Goal: Obtain resource: Obtain resource

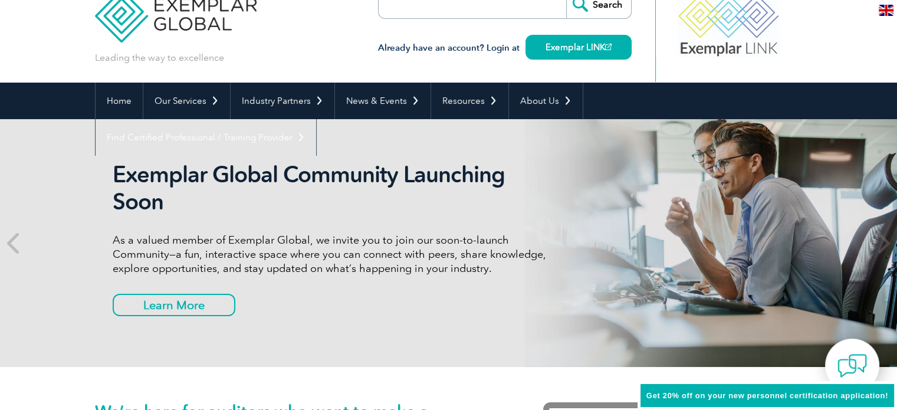
scroll to position [32, 0]
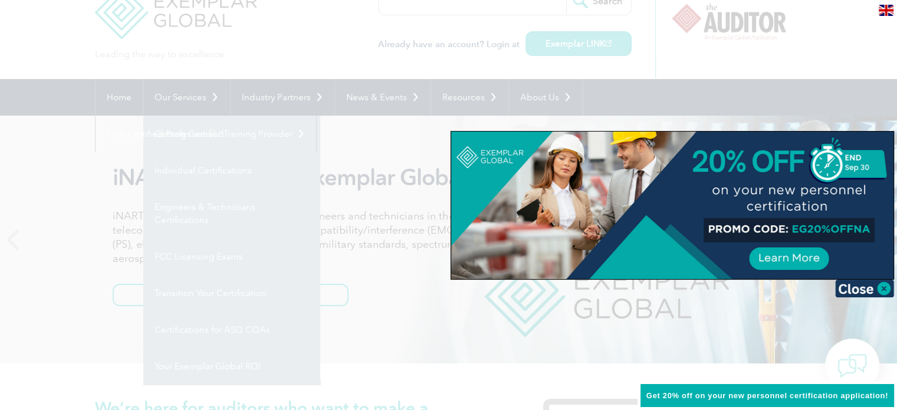
click at [352, 149] on div at bounding box center [448, 205] width 897 height 410
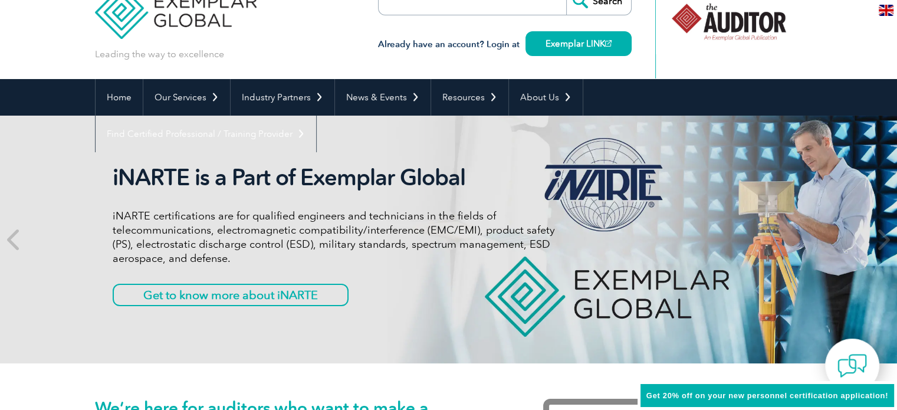
click at [0, 0] on link "Individual Certifications" at bounding box center [0, 0] width 0 height 0
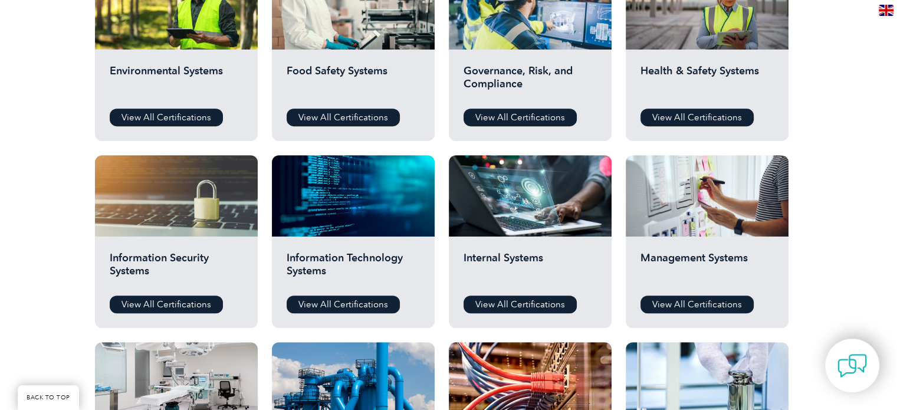
scroll to position [479, 0]
click at [496, 112] on link "View All Certifications" at bounding box center [520, 118] width 113 height 18
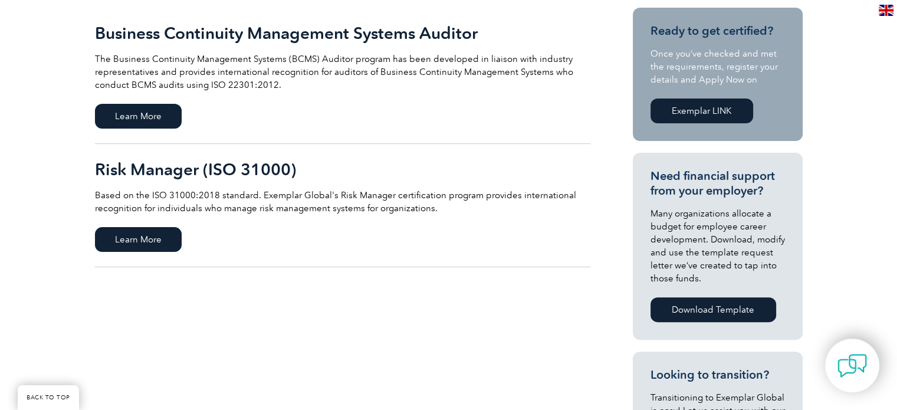
scroll to position [294, 0]
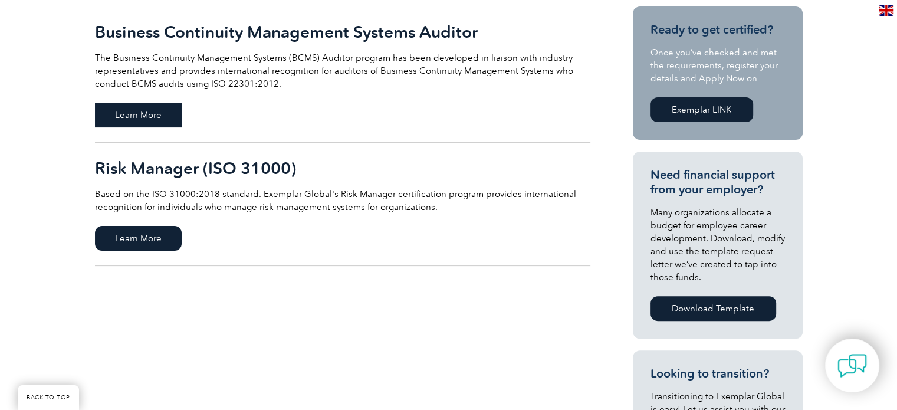
click at [156, 120] on span "Learn More" at bounding box center [138, 115] width 87 height 25
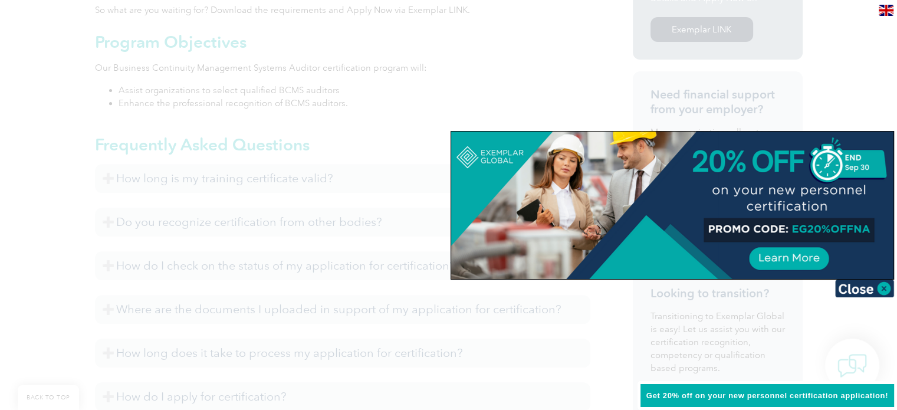
scroll to position [465, 0]
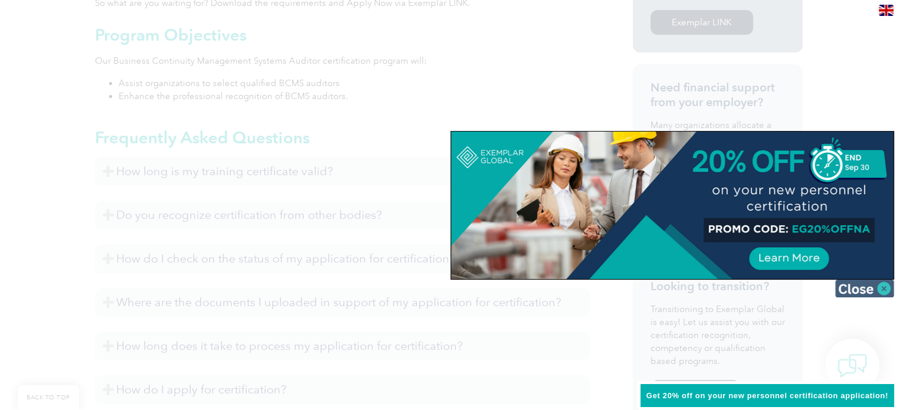
click at [887, 292] on img at bounding box center [864, 289] width 59 height 18
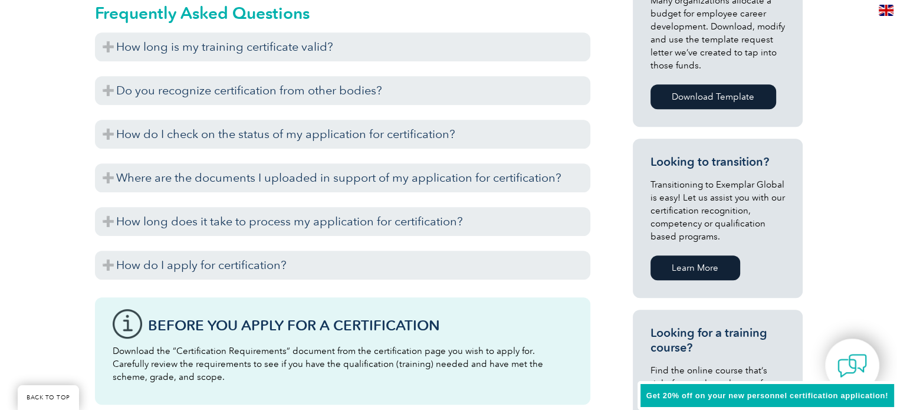
scroll to position [584, 0]
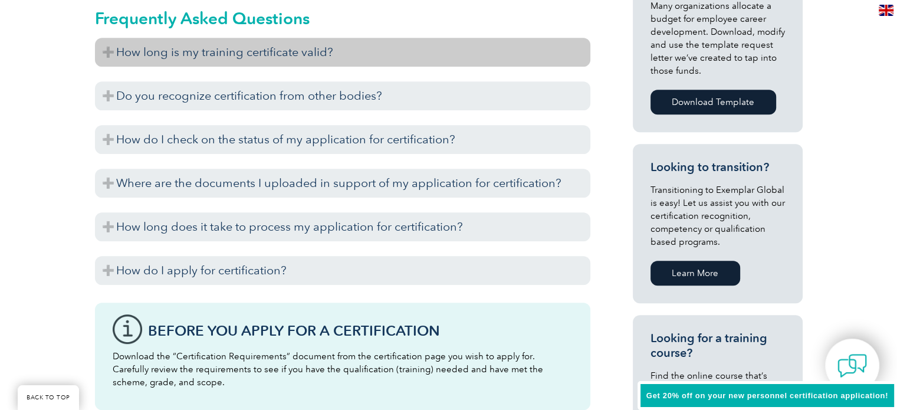
click at [291, 58] on h3 "How long is my training certificate valid?" at bounding box center [343, 52] width 496 height 29
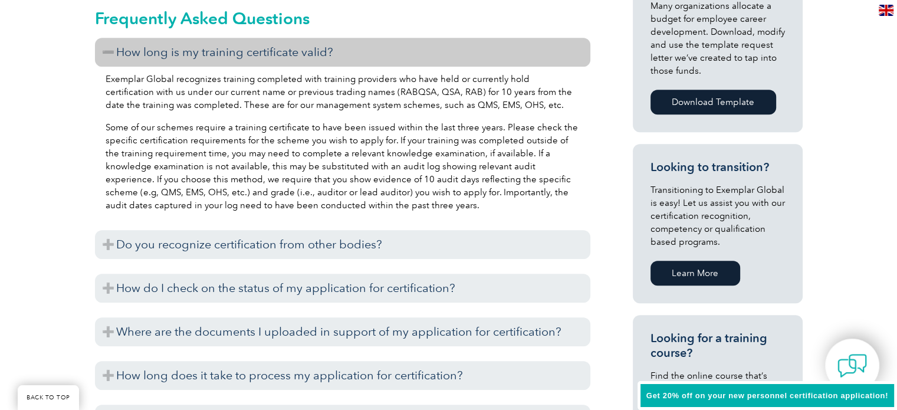
click at [291, 58] on h3 "How long is my training certificate valid?" at bounding box center [343, 52] width 496 height 29
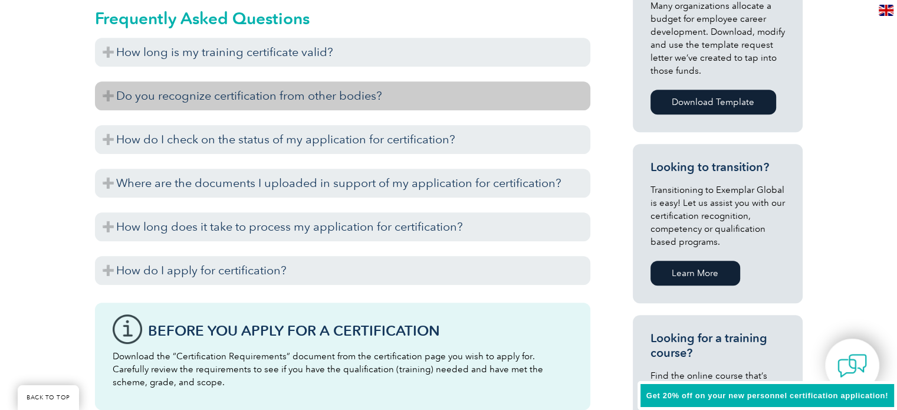
click at [289, 103] on h3 "Do you recognize certification from other bodies?" at bounding box center [343, 95] width 496 height 29
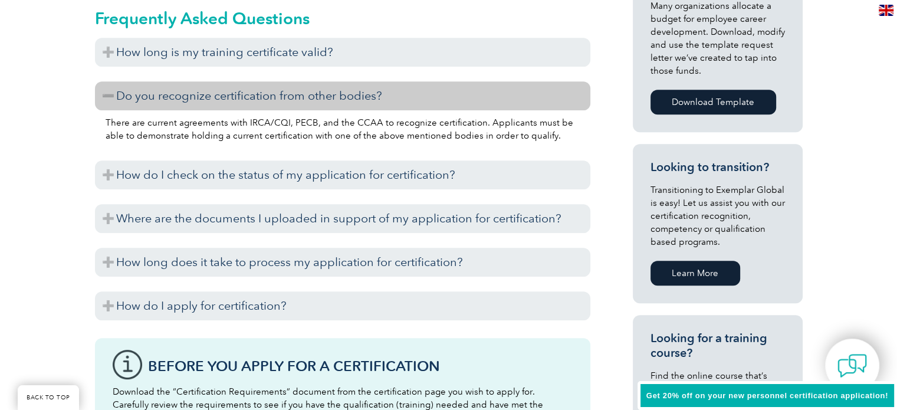
click at [289, 103] on h3 "Do you recognize certification from other bodies?" at bounding box center [343, 95] width 496 height 29
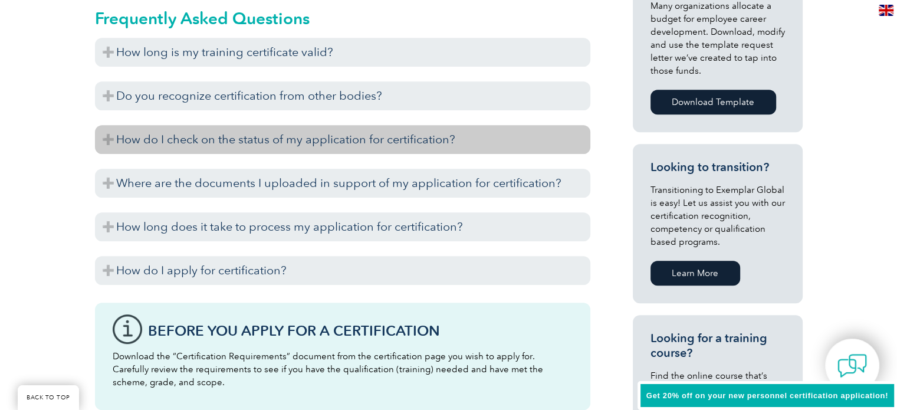
click at [281, 148] on h3 "How do I check on the status of my application for certification?" at bounding box center [343, 139] width 496 height 29
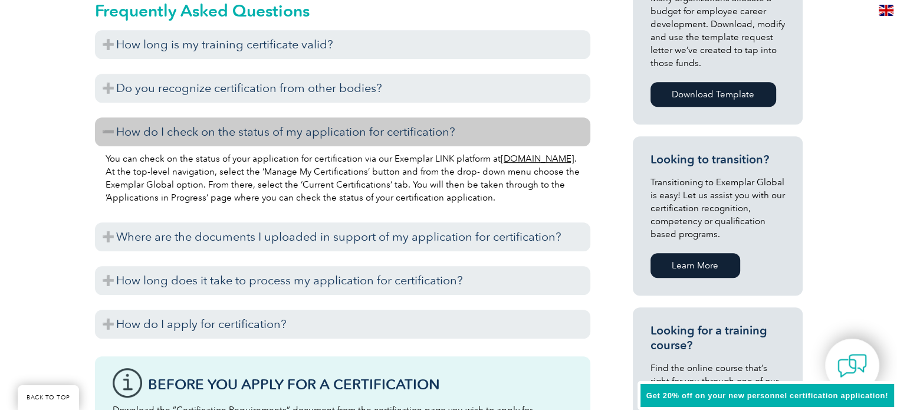
scroll to position [592, 0]
click at [415, 227] on h3 "Where are the documents I uploaded in support of my application for certificati…" at bounding box center [343, 236] width 496 height 29
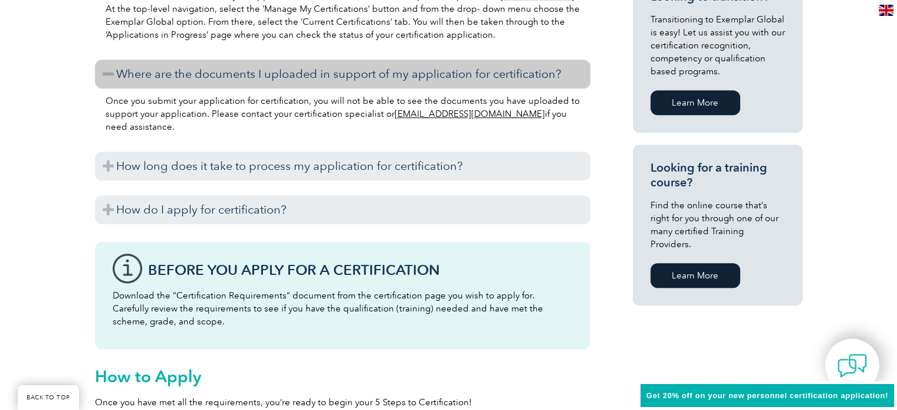
scroll to position [755, 0]
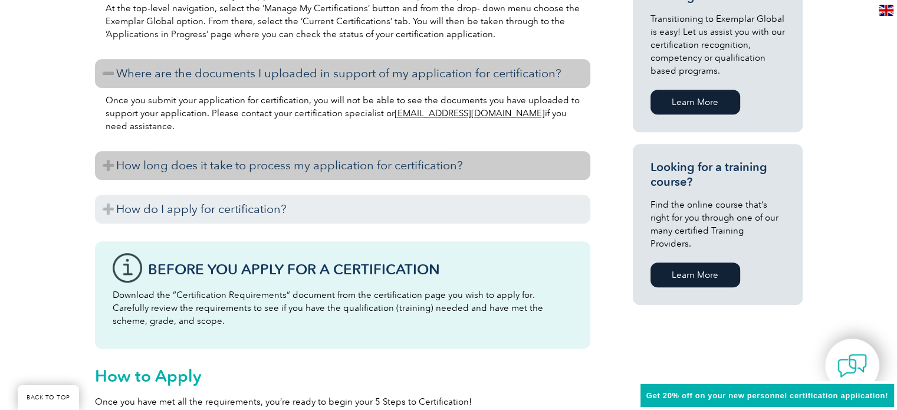
click at [410, 174] on h3 "How long does it take to process my application for certification?" at bounding box center [343, 165] width 496 height 29
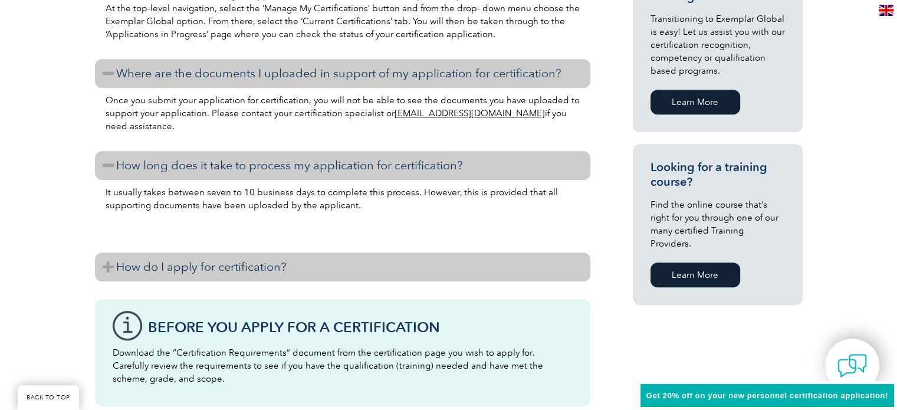
click at [378, 267] on h3 "How do I apply for certification?" at bounding box center [343, 267] width 496 height 29
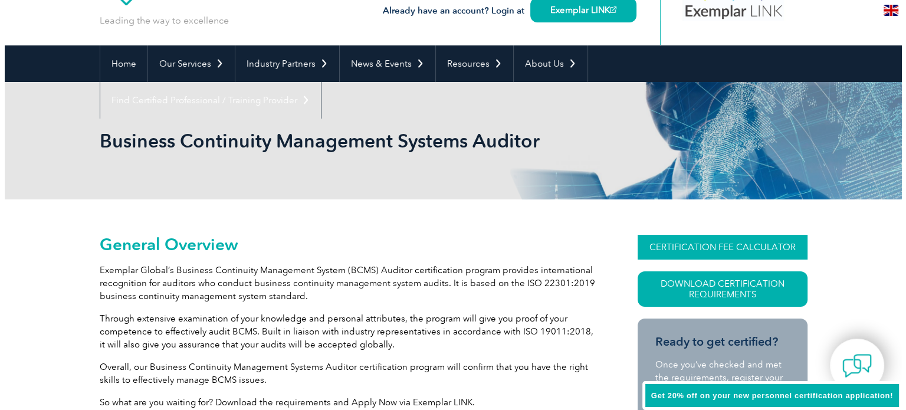
scroll to position [80, 0]
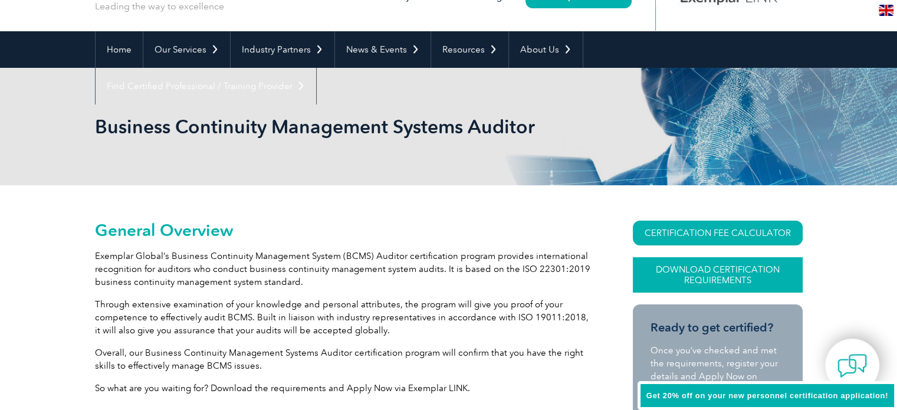
click at [650, 283] on link "Download Certification Requirements" at bounding box center [718, 274] width 170 height 35
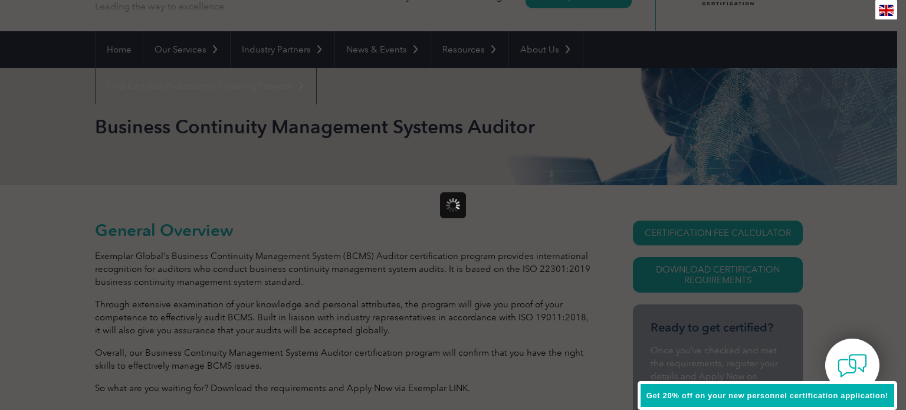
scroll to position [0, 0]
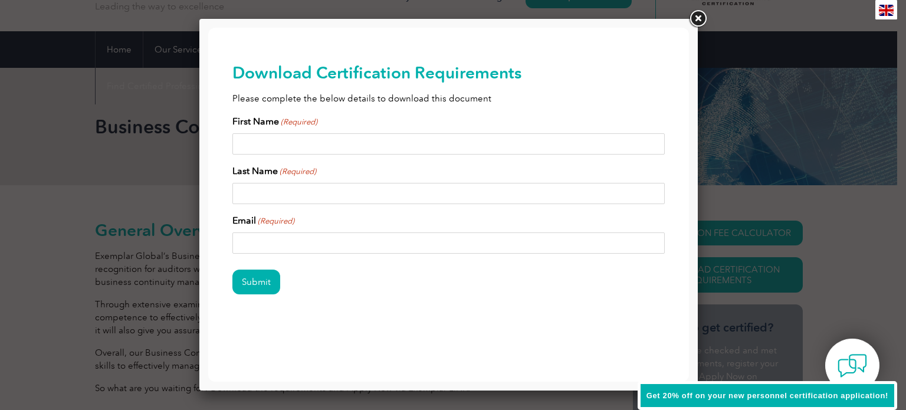
click at [453, 148] on input "First Name (Required)" at bounding box center [448, 143] width 433 height 21
type input "Meghana"
type input "Penumarthi"
type input "meghana.penumarthi@gmail.com"
click at [264, 278] on input "Submit" at bounding box center [256, 282] width 48 height 25
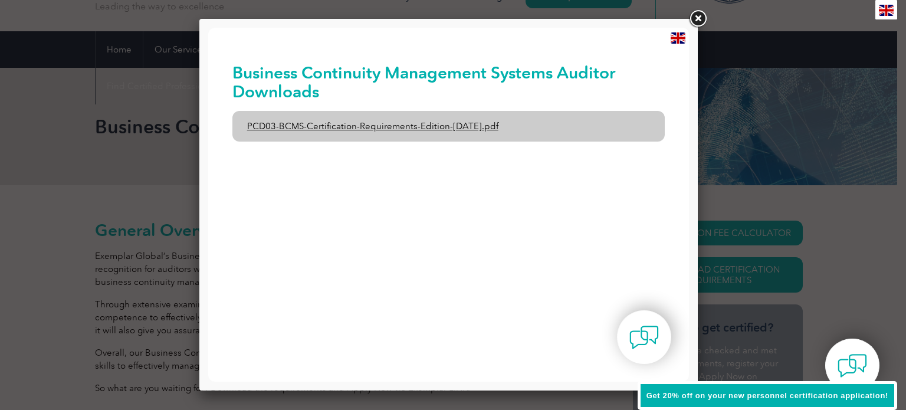
click at [413, 126] on link "PCD03-BCMS-Certification-Requirements-Edition-1-June-2020.pdf" at bounding box center [448, 126] width 433 height 31
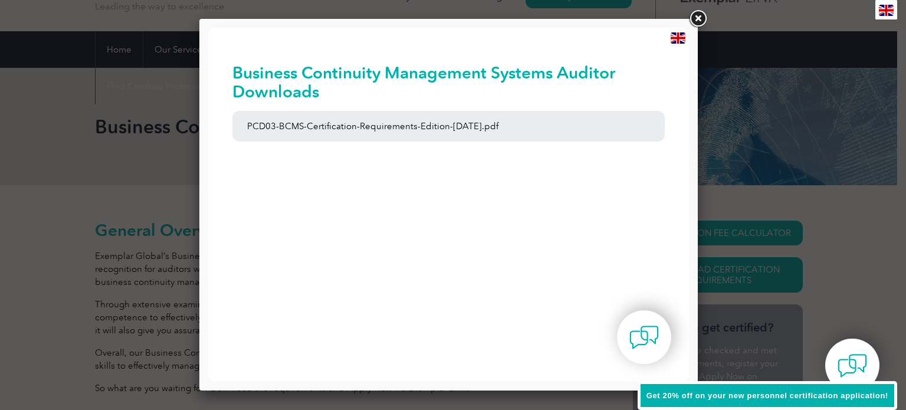
click at [696, 14] on link at bounding box center [697, 18] width 21 height 21
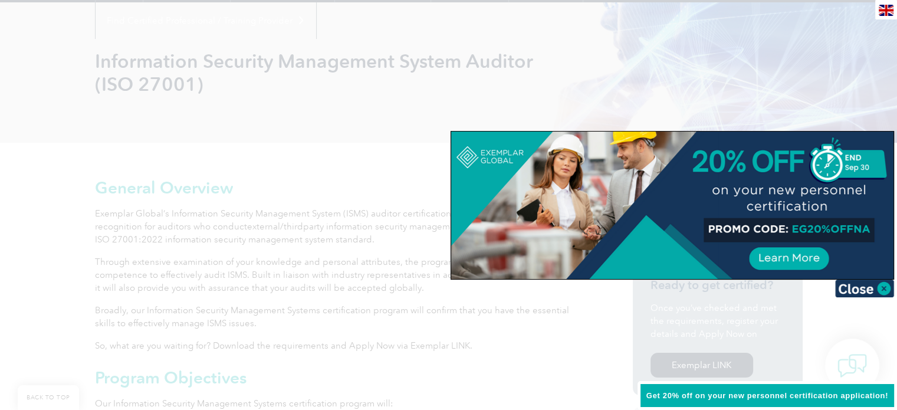
scroll to position [142, 0]
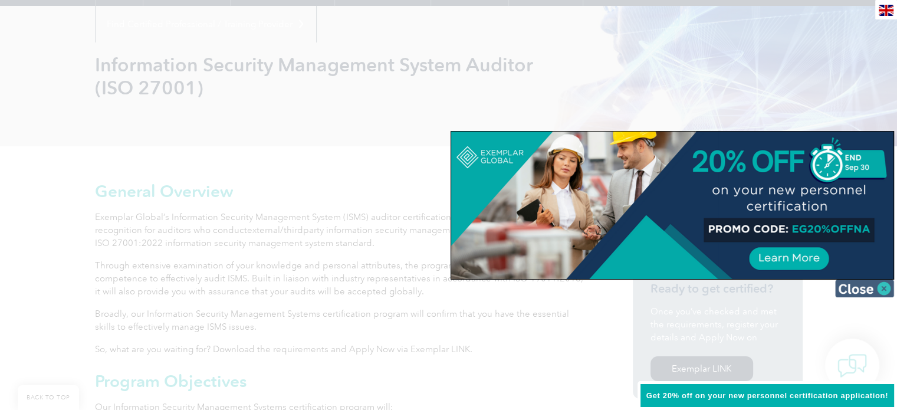
click at [870, 285] on img at bounding box center [864, 289] width 59 height 18
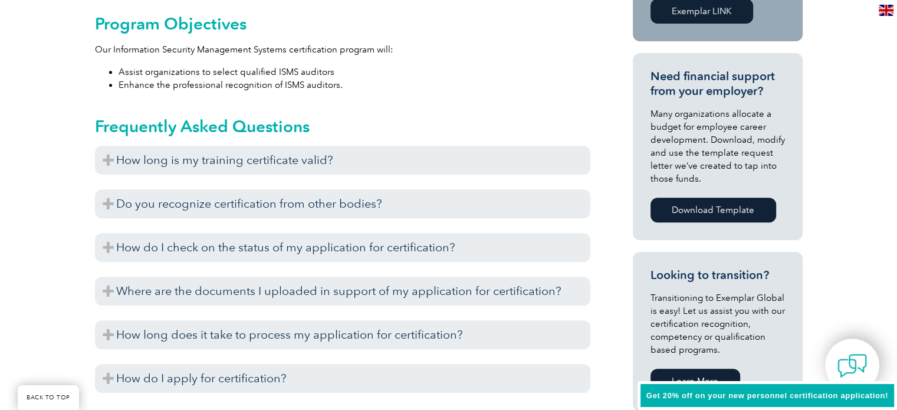
scroll to position [502, 0]
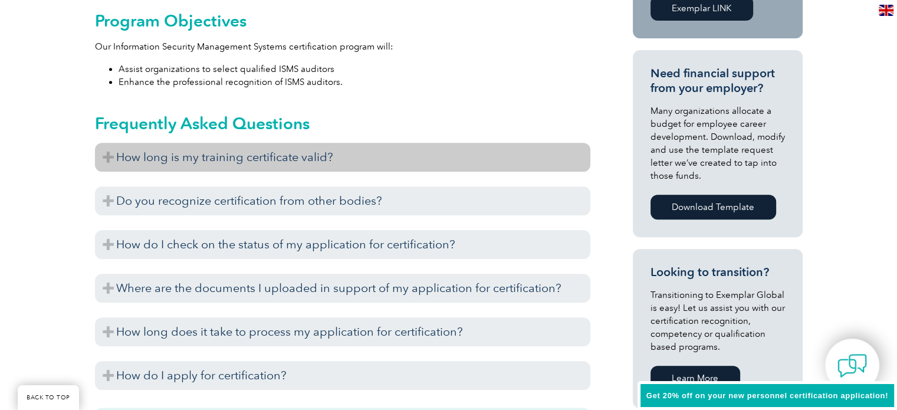
click at [372, 153] on h3 "How long is my training certificate valid?" at bounding box center [343, 157] width 496 height 29
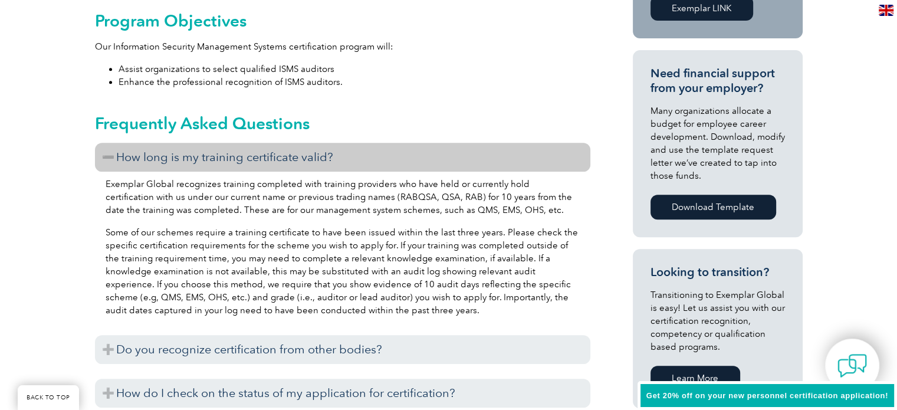
click at [372, 153] on h3 "How long is my training certificate valid?" at bounding box center [343, 157] width 496 height 29
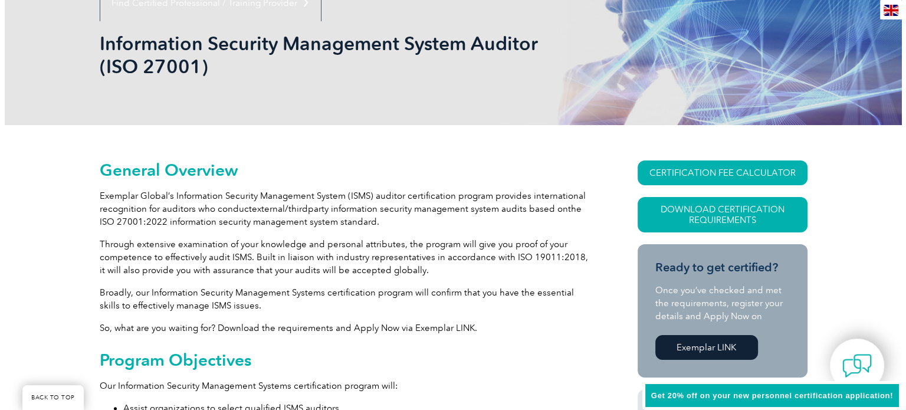
scroll to position [162, 0]
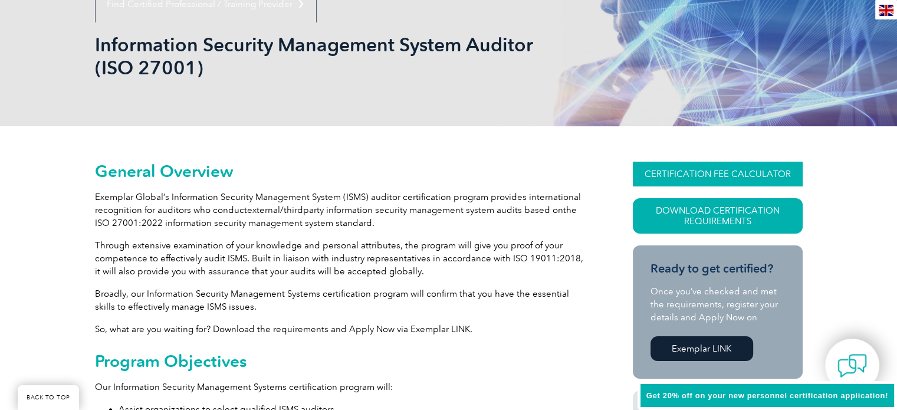
click at [664, 178] on link "CERTIFICATION FEE CALCULATOR" at bounding box center [718, 174] width 170 height 25
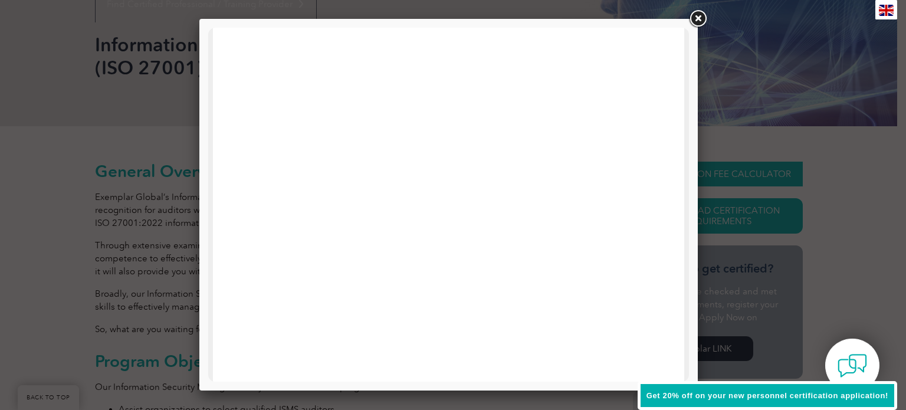
scroll to position [0, 0]
click at [699, 21] on link at bounding box center [697, 18] width 21 height 21
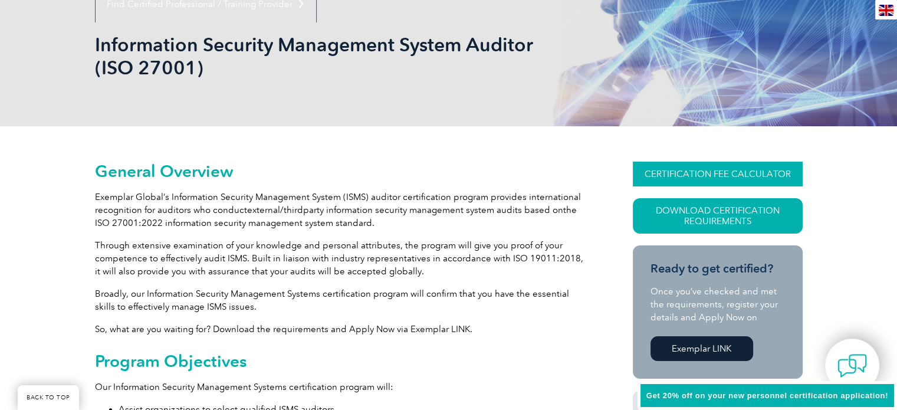
click at [692, 174] on link "CERTIFICATION FEE CALCULATOR" at bounding box center [718, 174] width 170 height 25
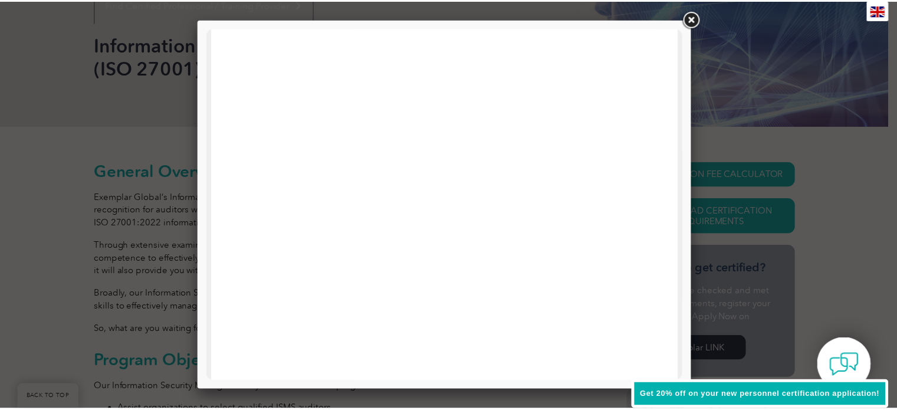
scroll to position [563, 0]
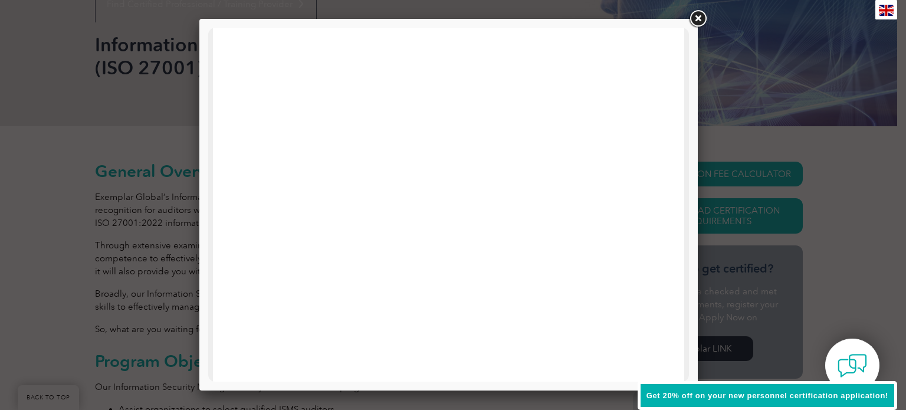
click at [692, 21] on link at bounding box center [697, 18] width 21 height 21
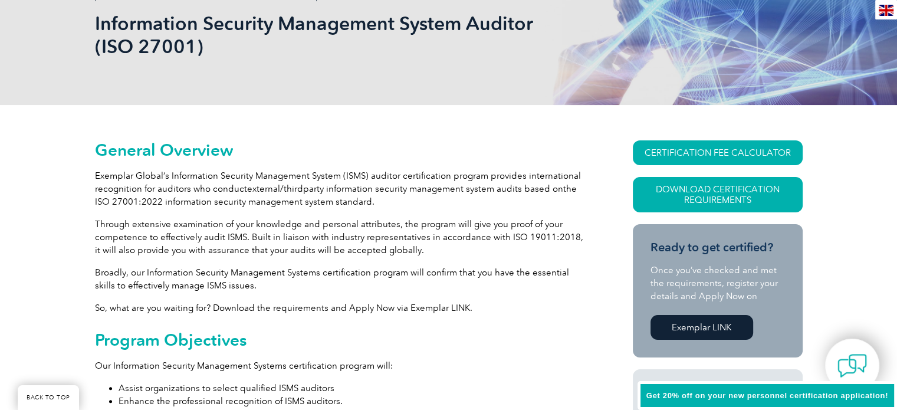
scroll to position [0, 0]
